Goal: Book appointment/travel/reservation: Book appointment/travel/reservation

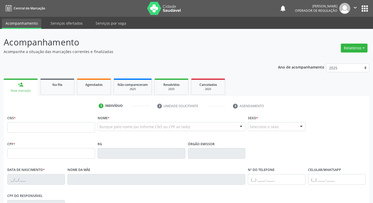
click at [83, 129] on input "text" at bounding box center [51, 127] width 88 height 10
type input "700 2074 2047 2125"
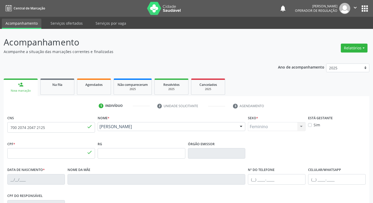
type input "142.240.364-52"
type input "[DATE]"
type input "[PERSON_NAME]"
type input "[PHONE_NUMBER]"
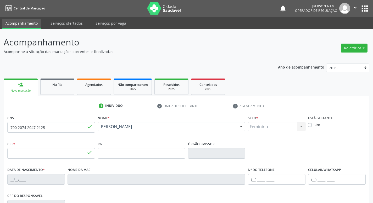
type input "S/N"
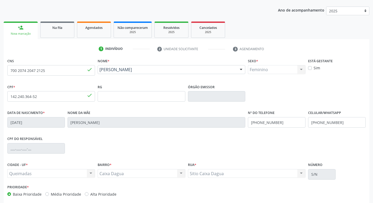
scroll to position [81, 0]
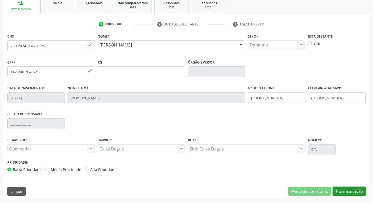
click at [346, 187] on button "Nova marcação" at bounding box center [349, 191] width 33 height 9
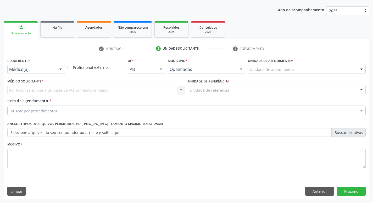
scroll to position [57, 0]
click at [39, 65] on div "Médico(a)" at bounding box center [36, 69] width 58 height 9
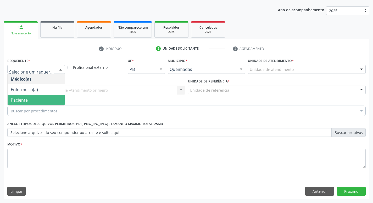
click at [34, 100] on span "Paciente" at bounding box center [36, 100] width 57 height 10
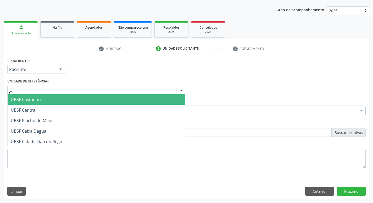
type input "CA"
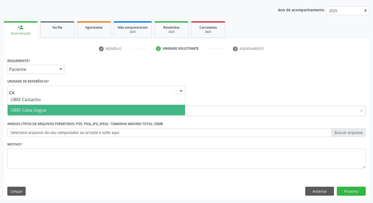
click at [30, 108] on span "UBSF Caixa Dagua" at bounding box center [29, 110] width 36 height 6
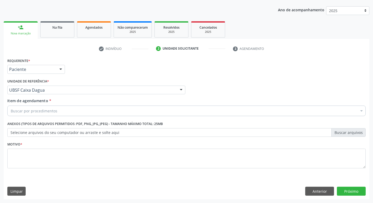
click at [31, 106] on div "Buscar por procedimentos" at bounding box center [186, 110] width 359 height 10
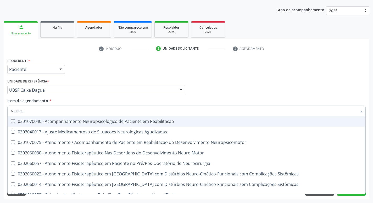
type input "NEUROC"
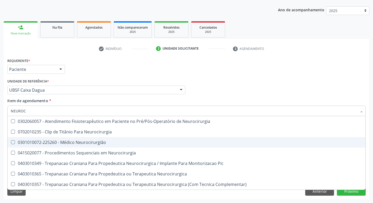
click at [105, 140] on div "0301010072-225260 - Médico Neurocirurgião" at bounding box center [187, 142] width 352 height 4
checkbox Neurocirurgião "true"
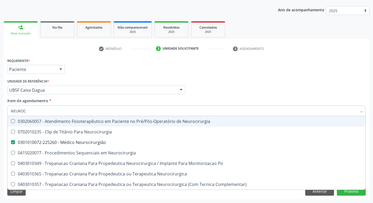
click at [177, 57] on div "Requerente * Paciente Médico(a) Enfermeiro(a) Paciente Nenhum resultado encontr…" at bounding box center [186, 67] width 361 height 20
checkbox Neurocirurgia "true"
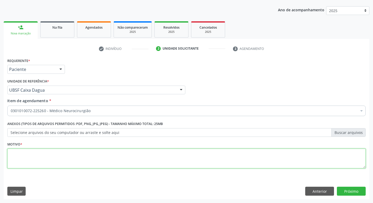
click at [67, 152] on textarea at bounding box center [186, 158] width 359 height 20
type textarea "EPILEPSIA"
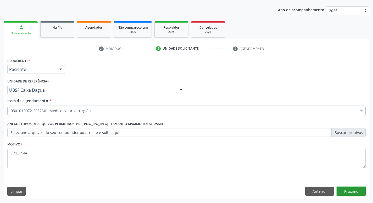
click at [356, 188] on button "Próximo" at bounding box center [351, 190] width 29 height 9
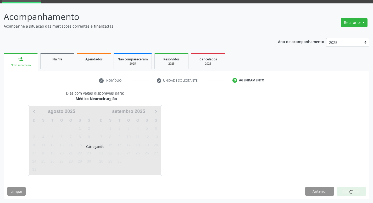
scroll to position [25, 0]
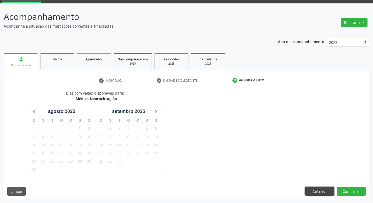
click at [319, 191] on button "Anterior" at bounding box center [319, 191] width 29 height 9
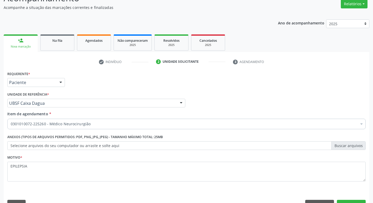
scroll to position [57, 0]
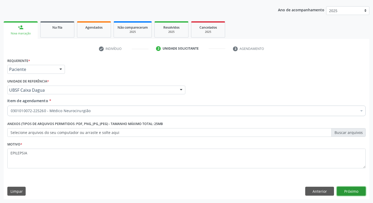
click at [347, 188] on button "Próximo" at bounding box center [351, 190] width 29 height 9
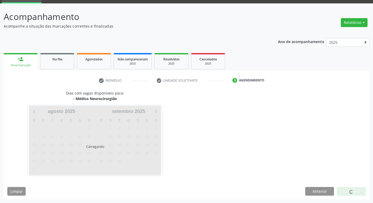
scroll to position [25, 0]
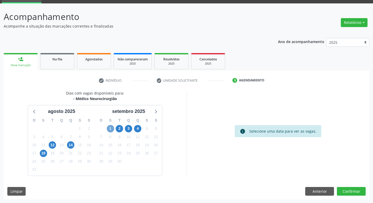
click at [111, 128] on span "1" at bounding box center [110, 128] width 7 height 7
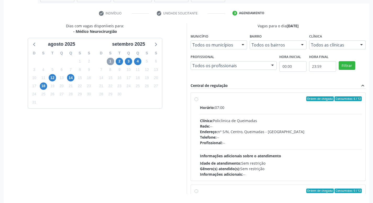
scroll to position [111, 0]
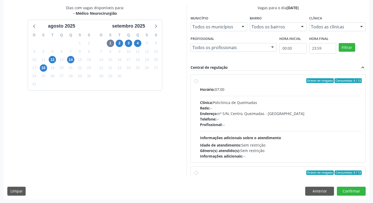
click at [259, 76] on div "Ordem de chegada Consumidos: 6 / 12 Horário: 07:00 Clínica: Policlinica de Quei…" at bounding box center [278, 118] width 175 height 88
radio input "true"
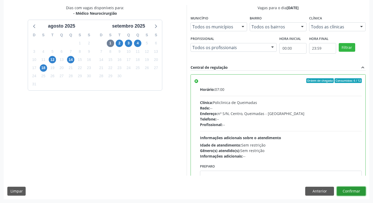
click at [356, 188] on button "Confirmar" at bounding box center [351, 190] width 29 height 9
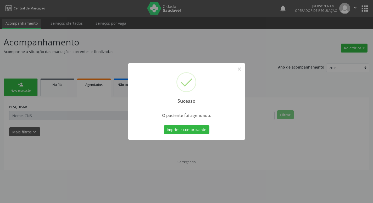
scroll to position [0, 0]
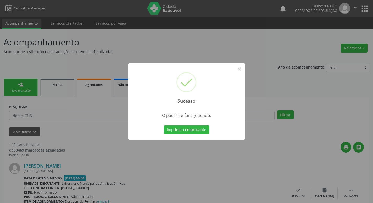
click at [94, 28] on div "Sucesso × O paciente foi agendado. Imprimir comprovante Cancel" at bounding box center [186, 101] width 373 height 203
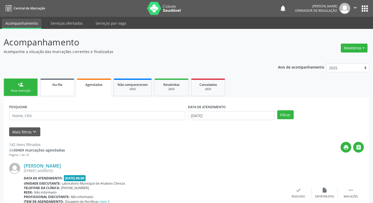
click at [59, 92] on link "Na fila" at bounding box center [57, 87] width 34 height 18
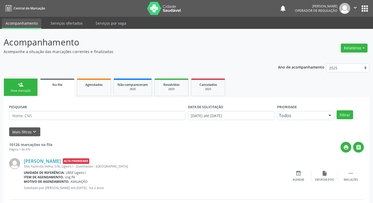
click at [26, 89] on div "Nova marcação" at bounding box center [21, 91] width 26 height 4
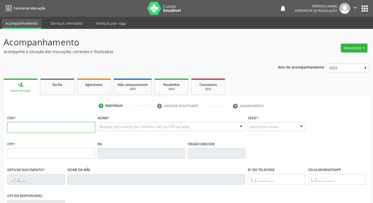
click at [57, 128] on input "text" at bounding box center [51, 127] width 88 height 10
type input "706 9061 5058 9639"
type input "797.141.704-78"
type input "[DATE]"
type input "[PERSON_NAME]"
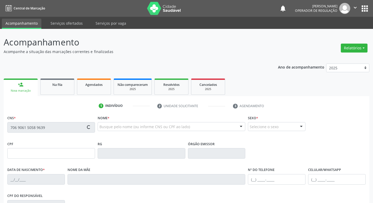
type input "[PHONE_NUMBER]"
type input "192"
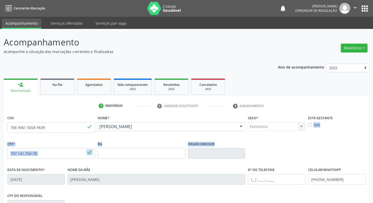
drag, startPoint x: 373, startPoint y: 122, endPoint x: 375, endPoint y: 164, distance: 42.5
click at [373, 164] on html "Central de Marcação notifications [PERSON_NAME] Operador de regulação  Configu…" at bounding box center [186, 101] width 373 height 203
click at [365, 119] on div "Está gestante Sim" at bounding box center [337, 121] width 58 height 14
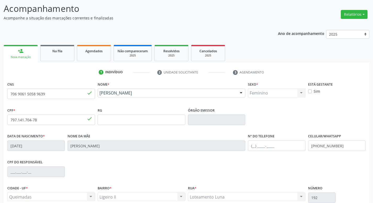
scroll to position [81, 0]
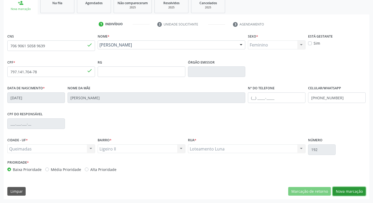
click at [347, 190] on button "Nova marcação" at bounding box center [349, 191] width 33 height 9
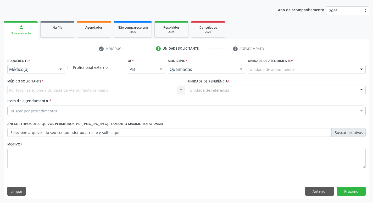
scroll to position [57, 0]
click at [60, 72] on div at bounding box center [61, 69] width 8 height 9
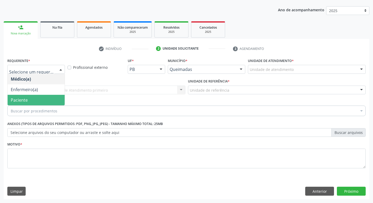
click at [49, 98] on span "Paciente" at bounding box center [36, 100] width 57 height 10
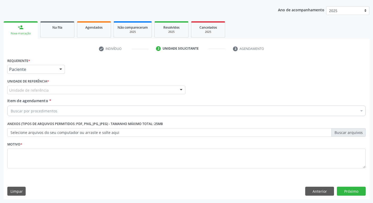
click at [50, 89] on div "Unidade de referência" at bounding box center [96, 89] width 178 height 9
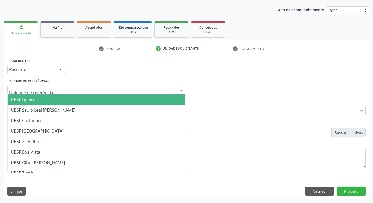
type input "O"
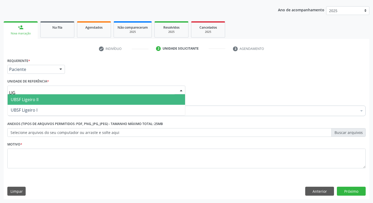
type input "LIGE"
click at [43, 99] on span "UBSF Ligeiro II" at bounding box center [97, 99] width 178 height 10
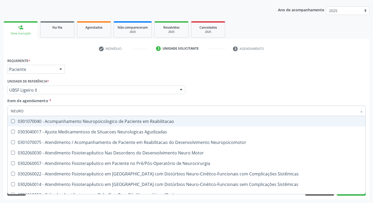
type input "NEUROC"
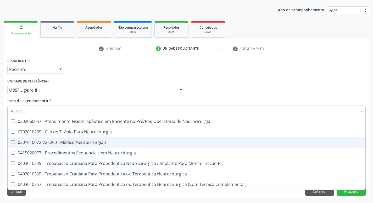
click at [117, 145] on span "0301010072-225260 - Médico Neurocirurgião" at bounding box center [187, 142] width 358 height 10
checkbox Neurocirurgião "true"
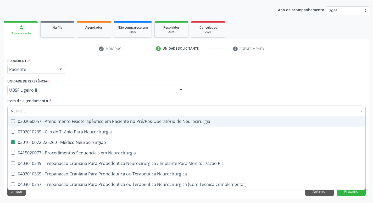
click at [187, 65] on div "Requerente * Paciente Médico(a) Enfermeiro(a) Paciente Nenhum resultado encontr…" at bounding box center [186, 67] width 361 height 20
checkbox Neurocirurgia "true"
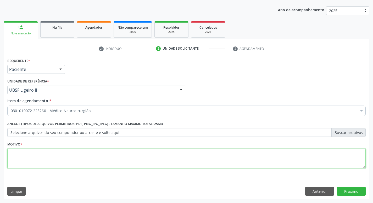
click at [70, 148] on textarea at bounding box center [186, 158] width 359 height 20
click at [70, 150] on textarea at bounding box center [186, 158] width 359 height 20
type textarea "EPILEPSIA"
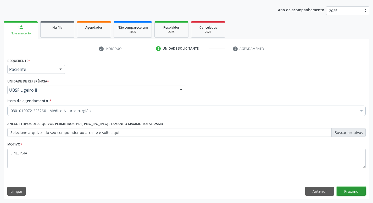
click at [355, 191] on button "Próximo" at bounding box center [351, 190] width 29 height 9
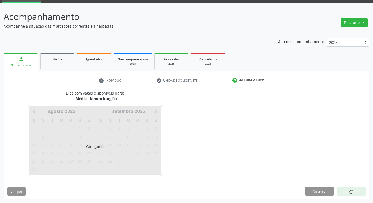
scroll to position [25, 0]
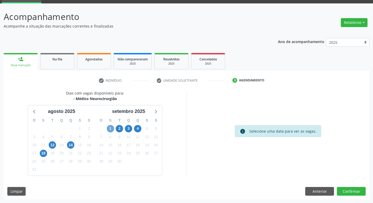
click at [110, 130] on span "1" at bounding box center [110, 128] width 7 height 7
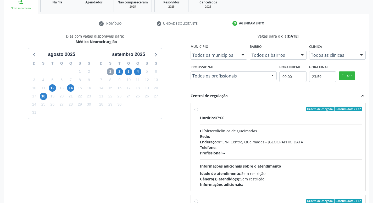
scroll to position [100, 0]
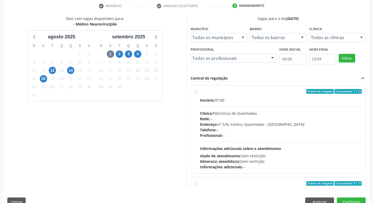
click at [219, 88] on div "Ordem de chegada Consumidos: 7 / 12 Horário: 07:00 Clínica: Policlinica de Quei…" at bounding box center [278, 129] width 175 height 88
radio input "true"
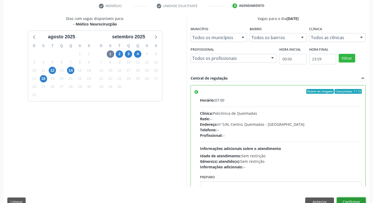
click at [358, 201] on button "Confirmar" at bounding box center [351, 201] width 29 height 9
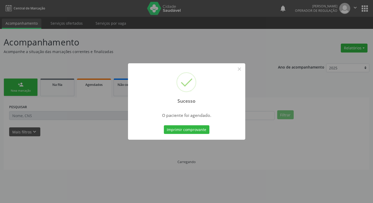
scroll to position [0, 0]
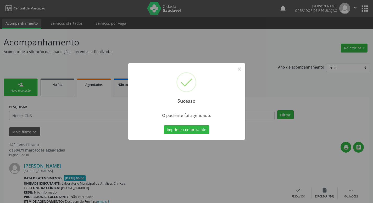
click at [22, 50] on div "Sucesso × O paciente foi agendado. Imprimir comprovante Cancel" at bounding box center [186, 101] width 373 height 203
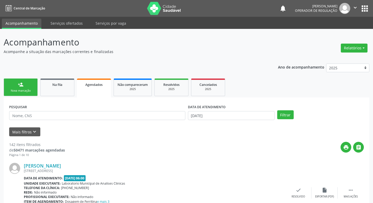
click at [19, 84] on div "person_add" at bounding box center [21, 84] width 6 height 6
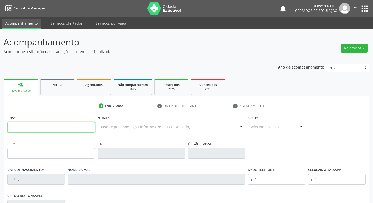
click at [38, 128] on input "text" at bounding box center [51, 127] width 88 height 10
type input "700 2079 6691 8125"
type input "281.778.514-20"
type input "[DATE]"
type input "[PHONE_NUMBER]"
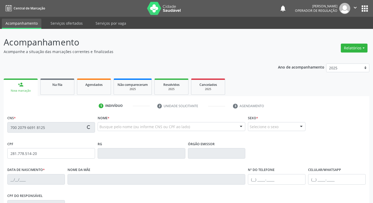
type input "539.323.157-15"
type input "192"
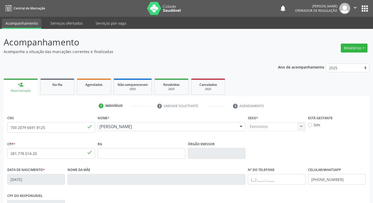
scroll to position [81, 0]
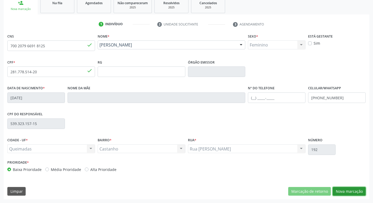
click at [346, 190] on button "Nova marcação" at bounding box center [349, 191] width 33 height 9
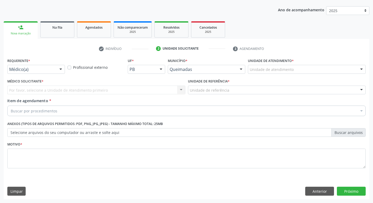
scroll to position [57, 0]
click at [51, 64] on div "Requerente * Médico(a) Médico(a) Enfermeiro(a) Paciente Nenhum resultado encont…" at bounding box center [36, 65] width 58 height 17
click at [51, 65] on div "Médico(a)" at bounding box center [36, 69] width 58 height 9
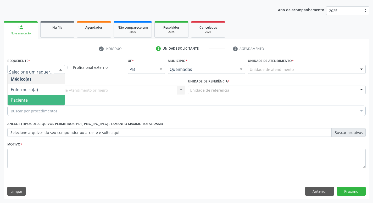
click at [43, 100] on span "Paciente" at bounding box center [36, 100] width 57 height 10
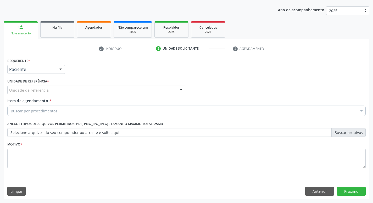
click at [44, 87] on div "Unidade de referência" at bounding box center [96, 89] width 178 height 9
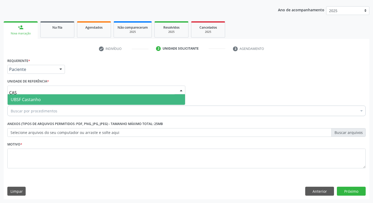
type input "CAST"
click at [44, 96] on span "UBSF Castanho" at bounding box center [97, 99] width 178 height 10
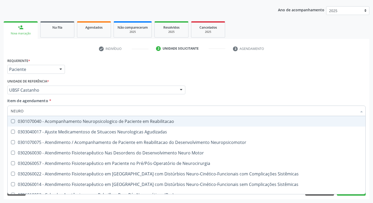
type input "NEUROC"
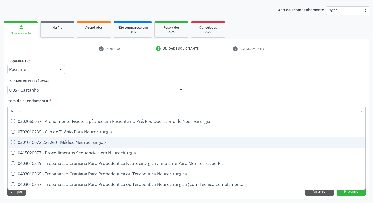
click at [70, 144] on div "0301010072-225260 - Médico Neurocirurgião" at bounding box center [187, 142] width 352 height 4
checkbox Neurocirurgião "true"
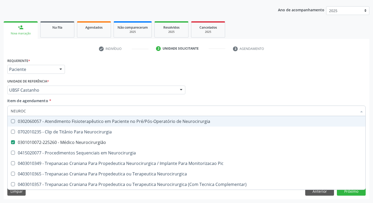
click at [124, 59] on div "Requerente * Paciente Médico(a) Enfermeiro(a) Paciente Nenhum resultado encontr…" at bounding box center [186, 67] width 361 height 20
checkbox Neurocirurgia "true"
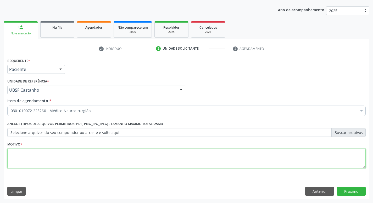
click at [65, 161] on textarea at bounding box center [186, 158] width 359 height 20
type textarea "AVALIAÇÃO"
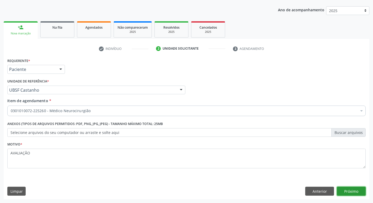
click at [362, 192] on button "Próximo" at bounding box center [351, 190] width 29 height 9
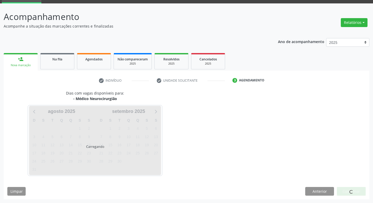
scroll to position [25, 0]
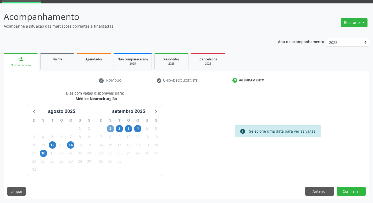
click at [110, 128] on span "1" at bounding box center [110, 128] width 7 height 7
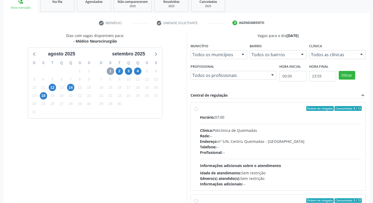
scroll to position [111, 0]
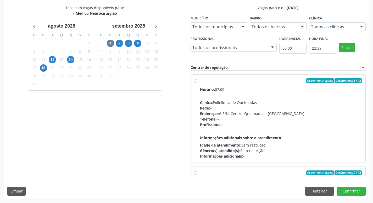
click at [230, 77] on div "Ordem de chegada Consumidos: 8 / 12 Horário: 07:00 Clínica: Policlinica de Quei…" at bounding box center [278, 118] width 175 height 88
radio input "true"
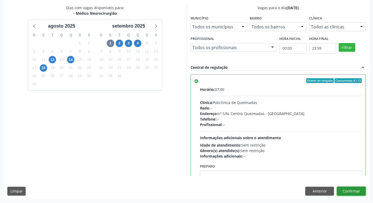
click at [351, 188] on button "Confirmar" at bounding box center [351, 190] width 29 height 9
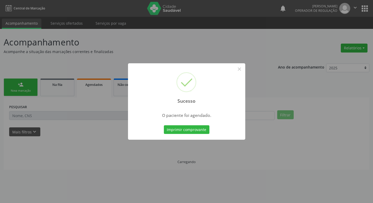
scroll to position [0, 0]
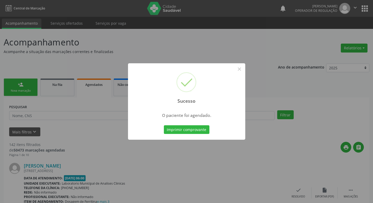
click at [124, 52] on div "Sucesso × O paciente foi agendado. Imprimir comprovante Cancel" at bounding box center [186, 101] width 373 height 203
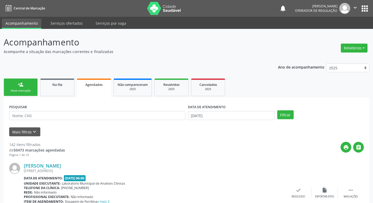
click at [26, 81] on link "person_add Nova marcação" at bounding box center [21, 87] width 34 height 18
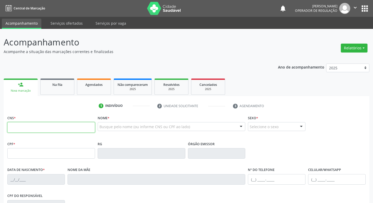
click at [40, 129] on input "text" at bounding box center [51, 127] width 88 height 10
type input "704 1040 2071 8950"
type input "070.321.304-02"
type input "[DATE]"
type input "[PERSON_NAME]"
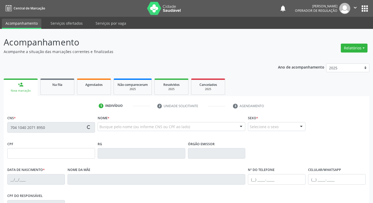
type input "[PHONE_NUMBER]"
type input "7"
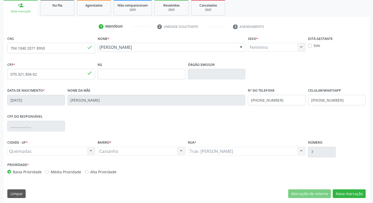
scroll to position [81, 0]
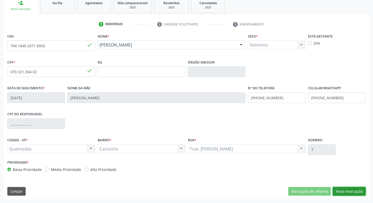
click at [347, 190] on button "Nova marcação" at bounding box center [349, 191] width 33 height 9
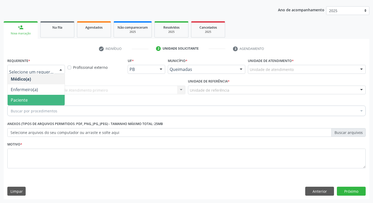
click at [47, 99] on span "Paciente" at bounding box center [36, 100] width 57 height 10
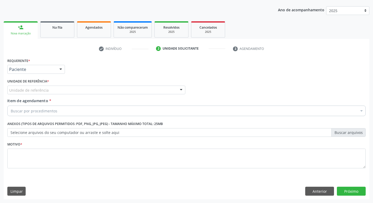
click at [49, 92] on div "Unidade de referência" at bounding box center [96, 89] width 178 height 9
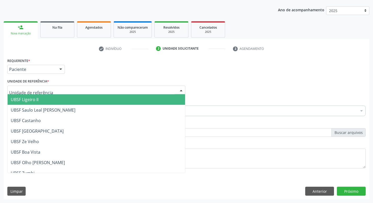
type input "V"
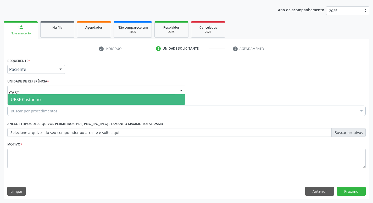
type input "CASTA"
click at [48, 97] on span "UBSF Castanho" at bounding box center [97, 99] width 178 height 10
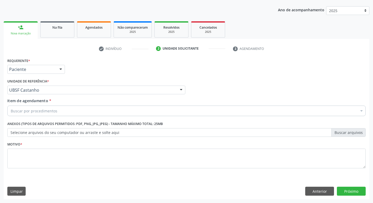
click at [41, 114] on div "Buscar por procedimentos" at bounding box center [186, 110] width 359 height 10
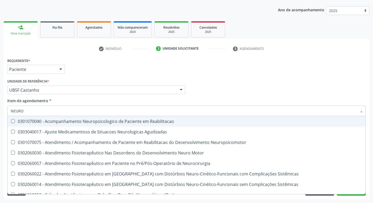
type input "NEUROC"
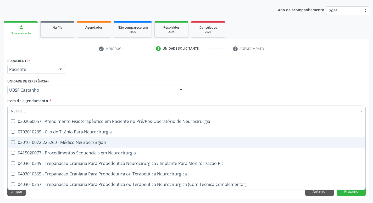
click at [61, 140] on div "0301010072-225260 - Médico Neurocirurgião" at bounding box center [187, 142] width 352 height 4
checkbox Neurocirurgião "true"
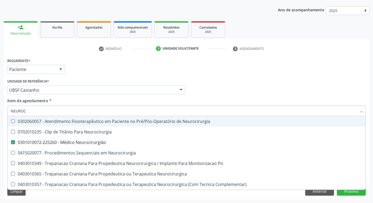
click at [281, 77] on div "Médico Solicitante Por favor, selecione a Unidade de Atendimento primeiro Nenhu…" at bounding box center [186, 87] width 361 height 20
checkbox Neurocirurgia "true"
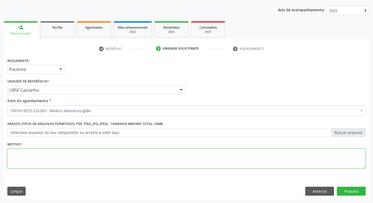
click at [102, 158] on textarea at bounding box center [186, 158] width 359 height 20
type textarea "AVALIAÇÃO"
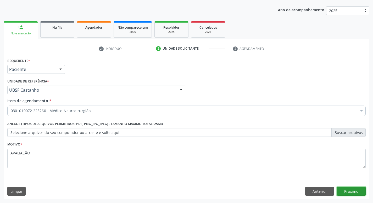
click at [351, 187] on button "Próximo" at bounding box center [351, 190] width 29 height 9
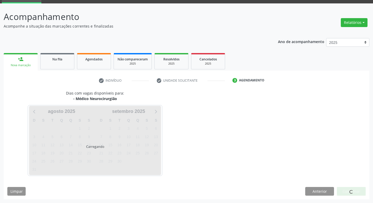
scroll to position [25, 0]
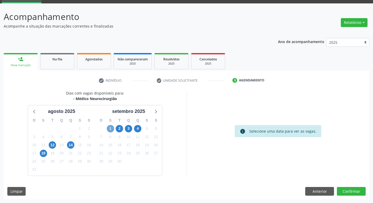
click at [113, 129] on span "1" at bounding box center [110, 128] width 7 height 7
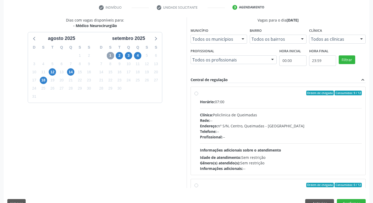
scroll to position [105, 0]
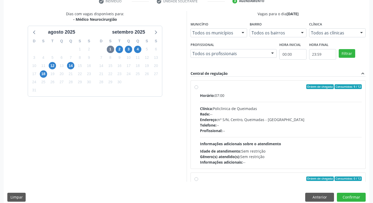
click at [318, 86] on span "Ordem de chegada" at bounding box center [321, 86] width 28 height 5
click at [198, 86] on input "Ordem de chegada Consumidos: 9 / 12 Horário: 07:00 Clínica: Policlinica de Quei…" at bounding box center [197, 86] width 4 height 5
radio input "true"
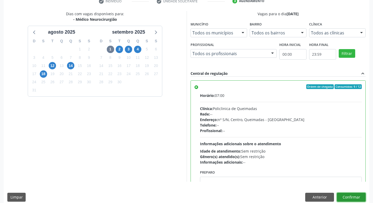
click at [346, 196] on button "Confirmar" at bounding box center [351, 196] width 29 height 9
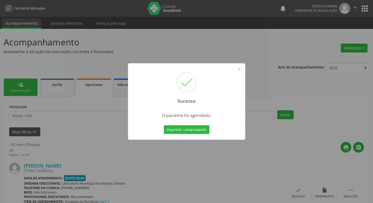
click at [228, 53] on div "Sucesso × O paciente foi agendado. Imprimir comprovante Cancel" at bounding box center [186, 101] width 373 height 203
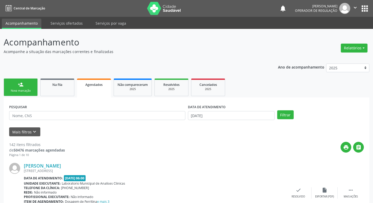
click at [31, 90] on div "Nova marcação" at bounding box center [21, 91] width 26 height 4
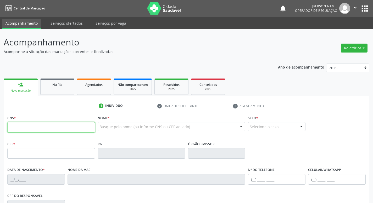
click at [52, 128] on input "text" at bounding box center [51, 127] width 88 height 10
type input "700 5089 1104 7457"
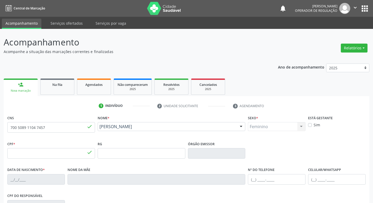
type input "022.430.254-00"
type input "[DATE]"
type input "Luzia da [PERSON_NAME]"
type input "[PHONE_NUMBER]"
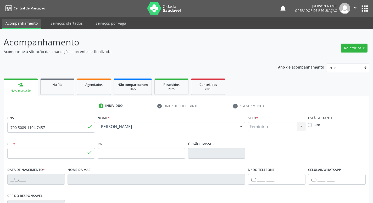
type input "28"
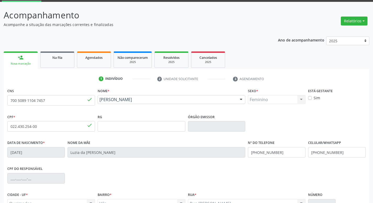
scroll to position [81, 0]
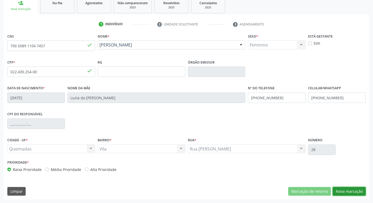
click at [343, 190] on button "Nova marcação" at bounding box center [349, 191] width 33 height 9
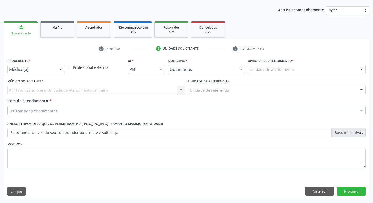
scroll to position [57, 0]
click at [30, 62] on span "*" at bounding box center [29, 60] width 2 height 4
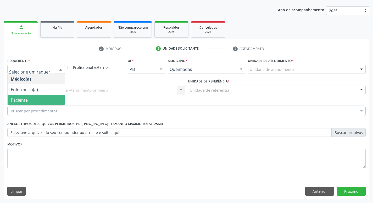
click at [31, 101] on span "Paciente" at bounding box center [36, 100] width 57 height 10
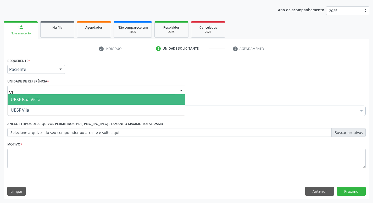
type input "VIL"
click at [37, 99] on span "UBSF Vila" at bounding box center [97, 99] width 178 height 10
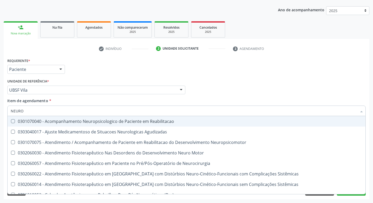
type input "NEUROC"
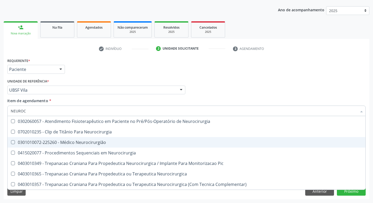
click at [102, 141] on div "0301010072-225260 - Médico Neurocirurgião" at bounding box center [187, 142] width 352 height 4
checkbox Neurocirurgião "true"
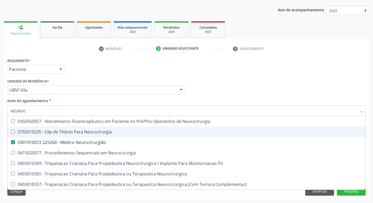
click at [174, 76] on div "Requerente * Paciente Médico(a) Enfermeiro(a) Paciente Nenhum resultado encontr…" at bounding box center [186, 67] width 361 height 20
checkbox Neurocirurgia "true"
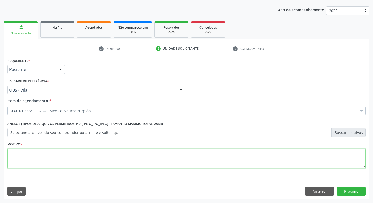
click at [107, 157] on textarea at bounding box center [186, 158] width 359 height 20
type textarea "RETORNO"
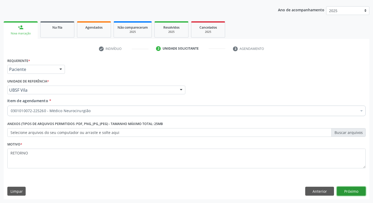
click at [354, 188] on button "Próximo" at bounding box center [351, 190] width 29 height 9
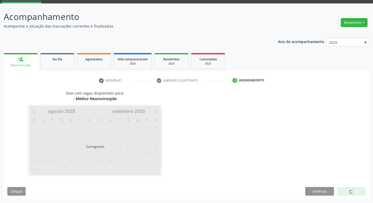
scroll to position [25, 0]
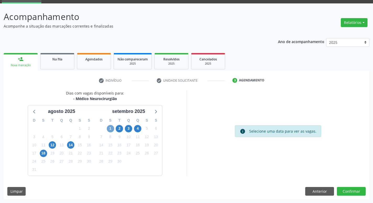
click at [111, 130] on span "1" at bounding box center [110, 128] width 7 height 7
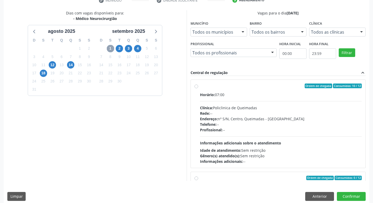
scroll to position [110, 0]
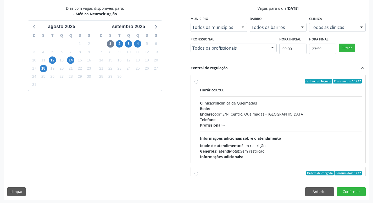
click at [273, 80] on div "Ordem de chegada Consumidos: 10 / 12" at bounding box center [281, 81] width 162 height 5
click at [198, 80] on input "Ordem de chegada Consumidos: 10 / 12 Horário: 07:00 Clínica: Policlinica de Que…" at bounding box center [197, 81] width 4 height 5
radio input "true"
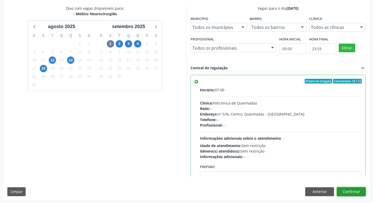
click at [356, 190] on button "Confirmar" at bounding box center [351, 191] width 29 height 9
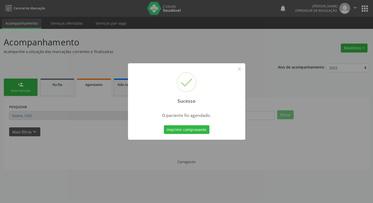
scroll to position [0, 0]
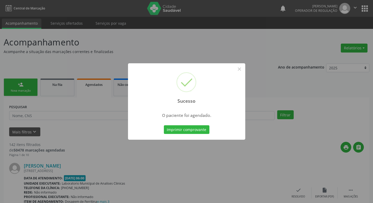
click at [72, 58] on div "Sucesso × O paciente foi agendado. Imprimir comprovante Cancel" at bounding box center [186, 101] width 373 height 203
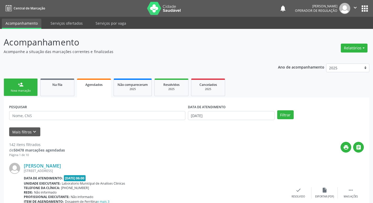
click at [30, 81] on link "person_add Nova marcação" at bounding box center [21, 87] width 34 height 18
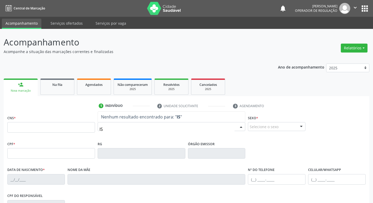
type input "I"
